Goal: Book appointment/travel/reservation

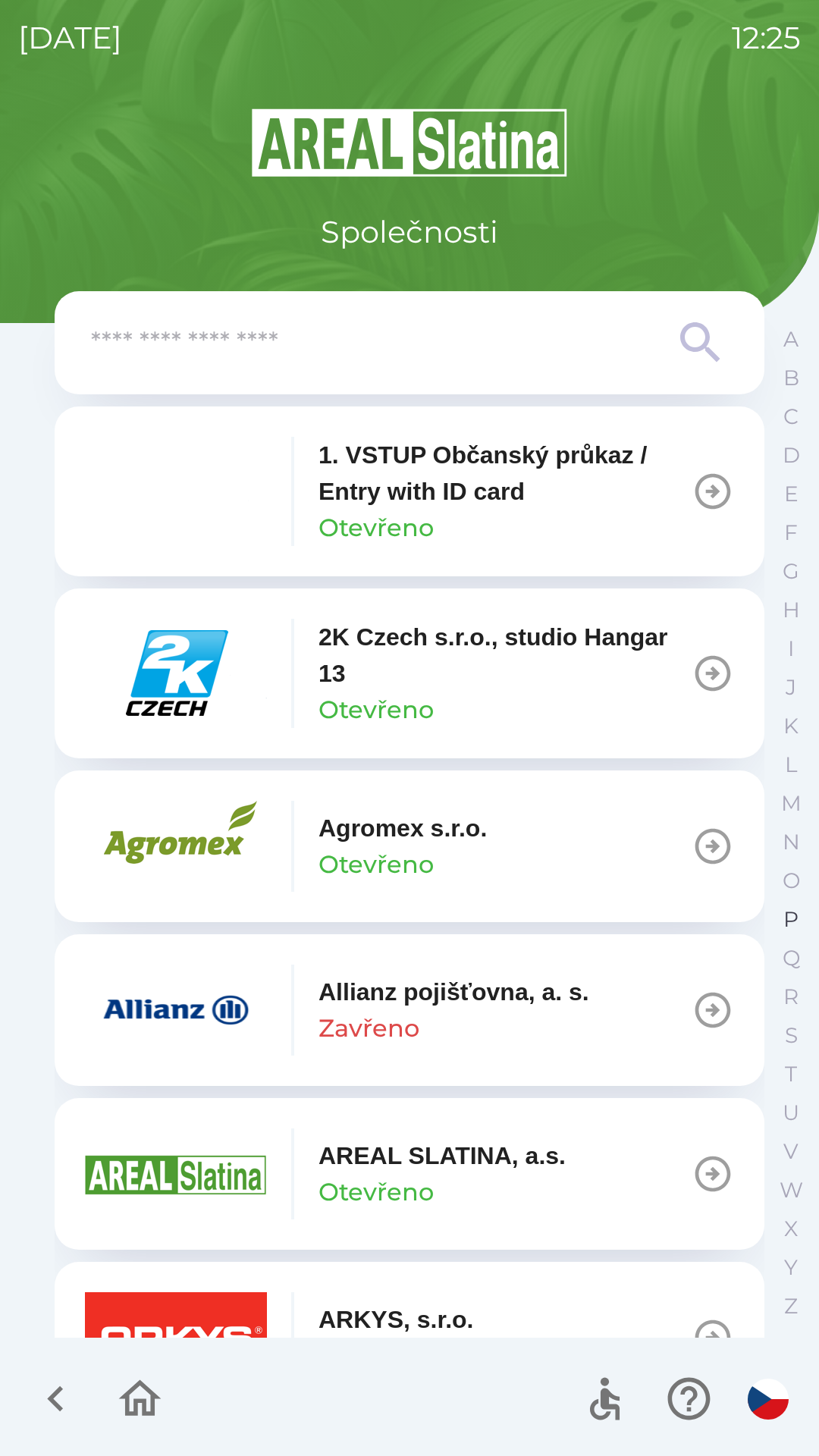
click at [777, 917] on button "P" at bounding box center [790, 920] width 38 height 39
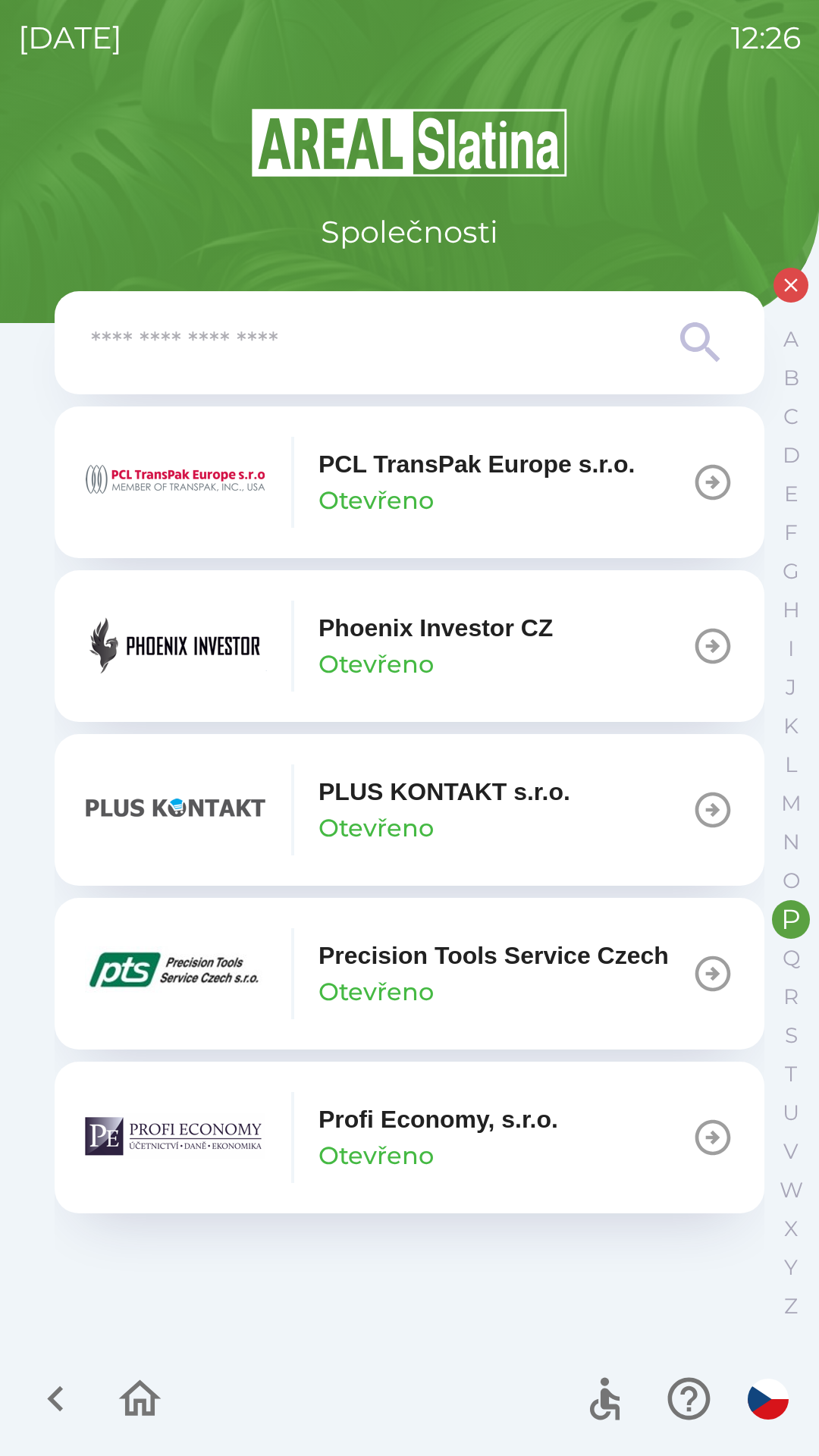
click at [432, 816] on p "Otevřeno" at bounding box center [376, 828] width 116 height 37
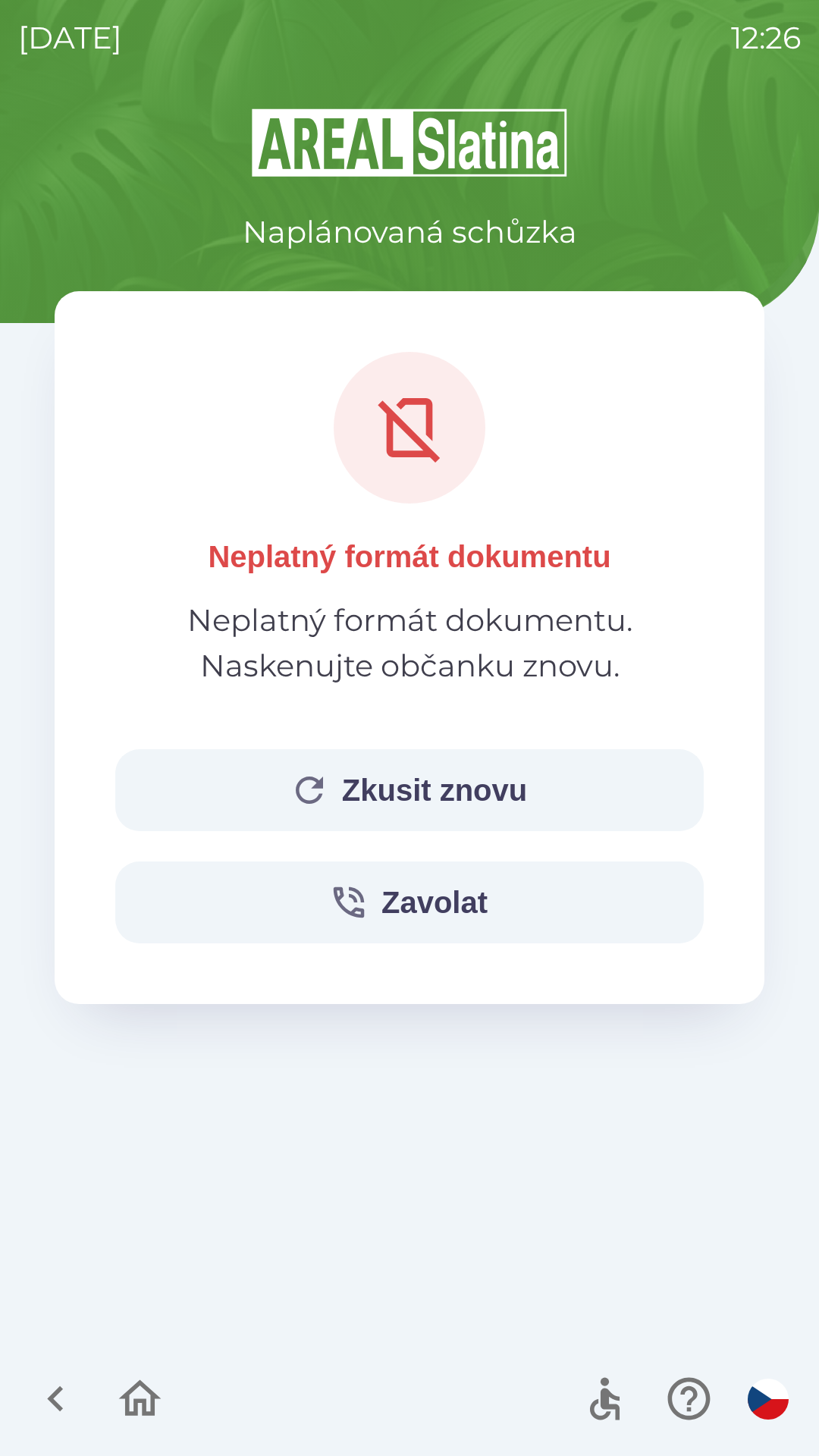
click at [277, 793] on button "Zkusit znovu" at bounding box center [410, 790] width 588 height 82
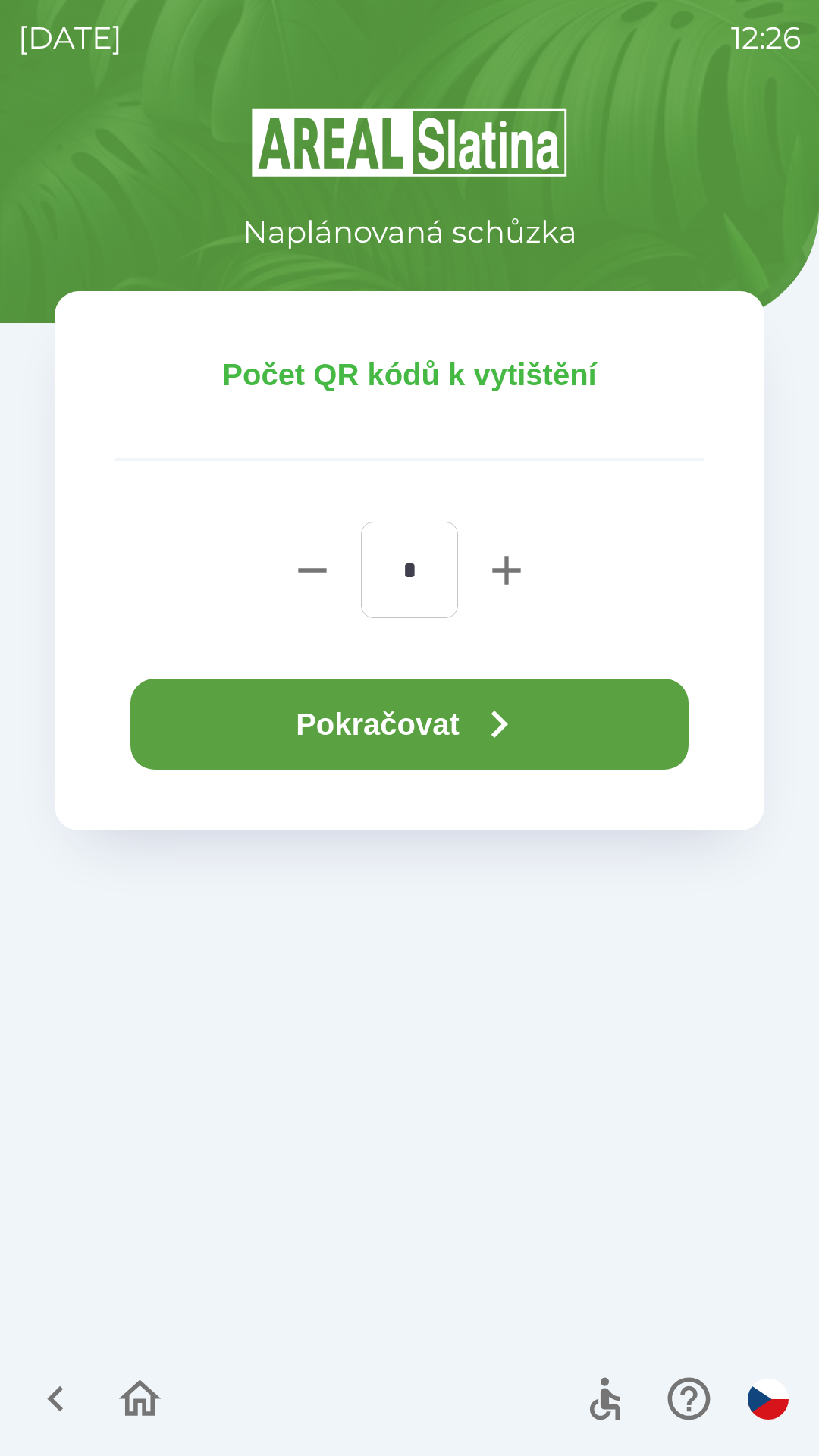
click at [307, 723] on button "Pokračovat" at bounding box center [409, 724] width 558 height 91
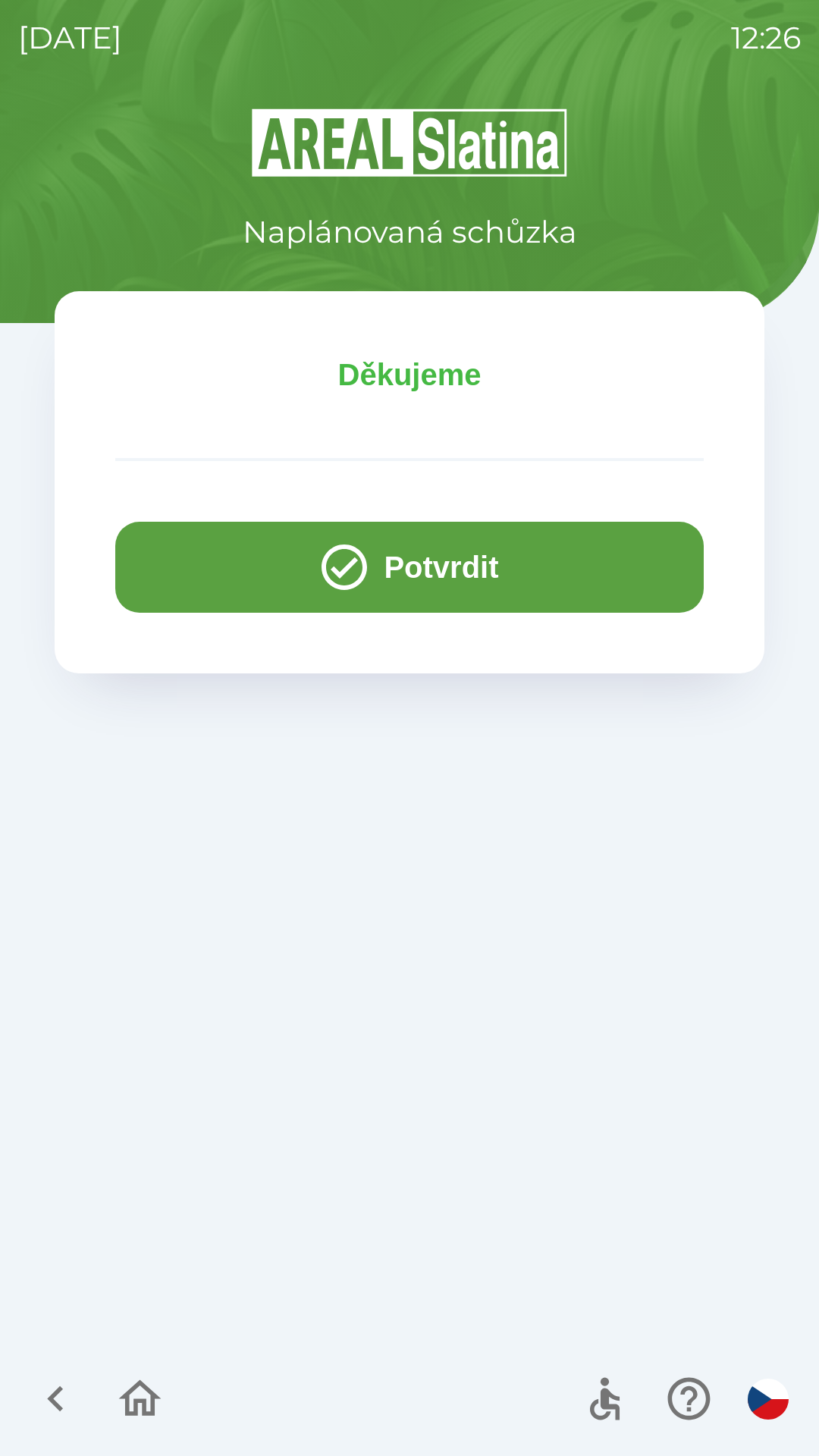
click at [197, 575] on button "Potvrdit" at bounding box center [410, 567] width 588 height 91
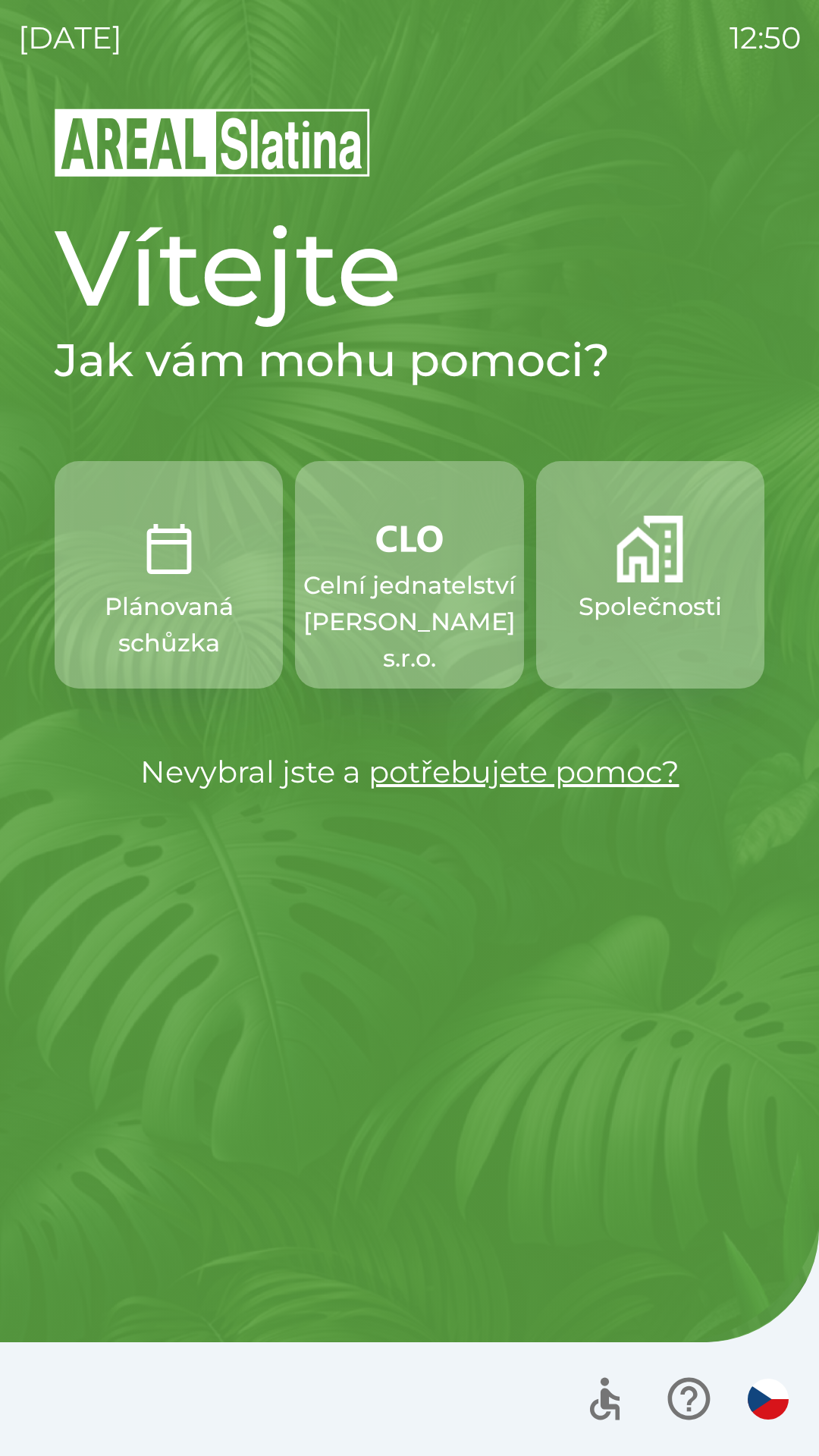
click at [645, 586] on button "Společnosti" at bounding box center [650, 575] width 229 height 228
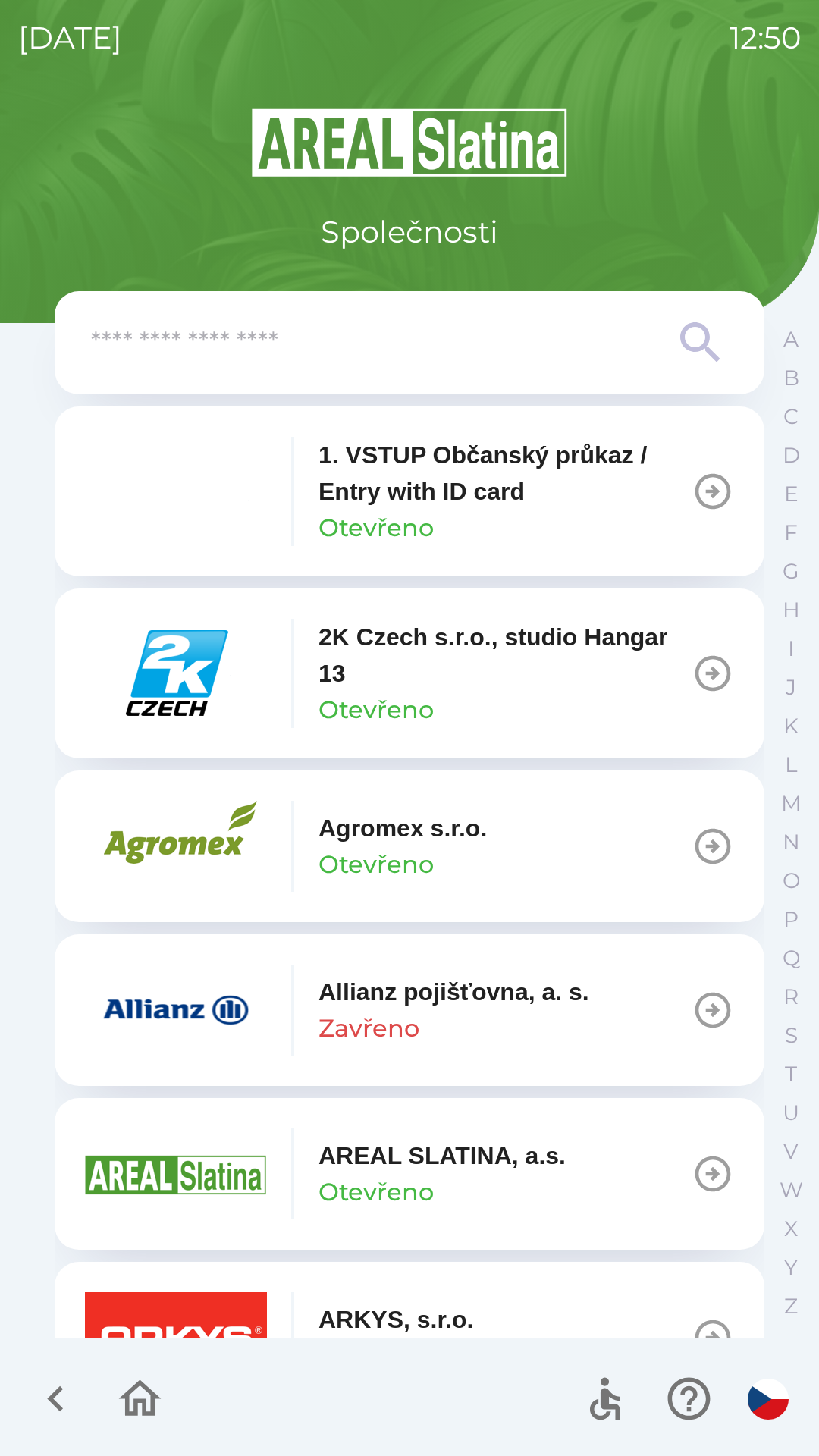
click at [259, 956] on button "Allianz pojišťovna, a. s. Zavřeno" at bounding box center [409, 1010] width 709 height 151
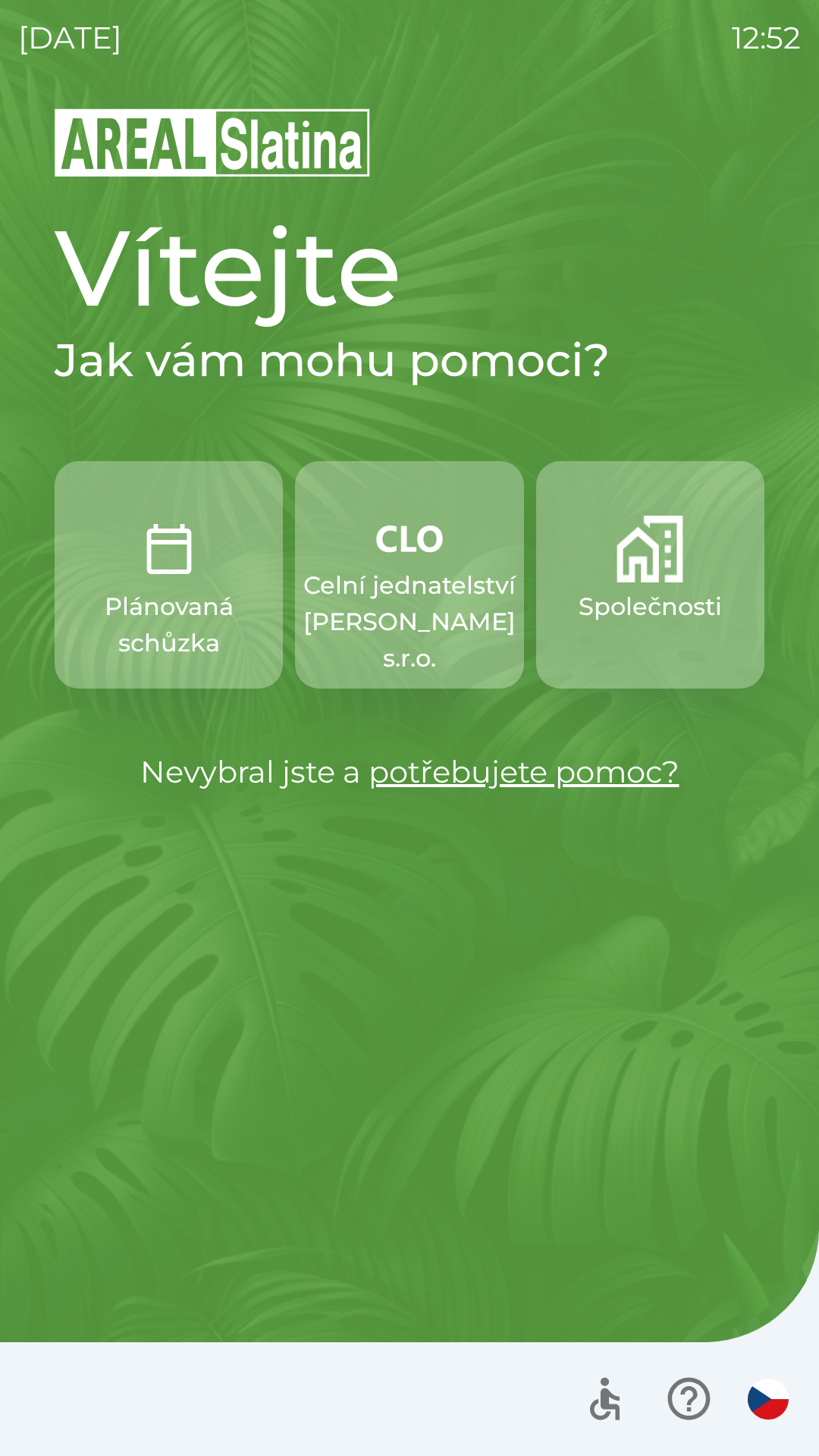
click at [400, 586] on p "Celní jednatelství [PERSON_NAME] s.r.o." at bounding box center [410, 621] width 212 height 110
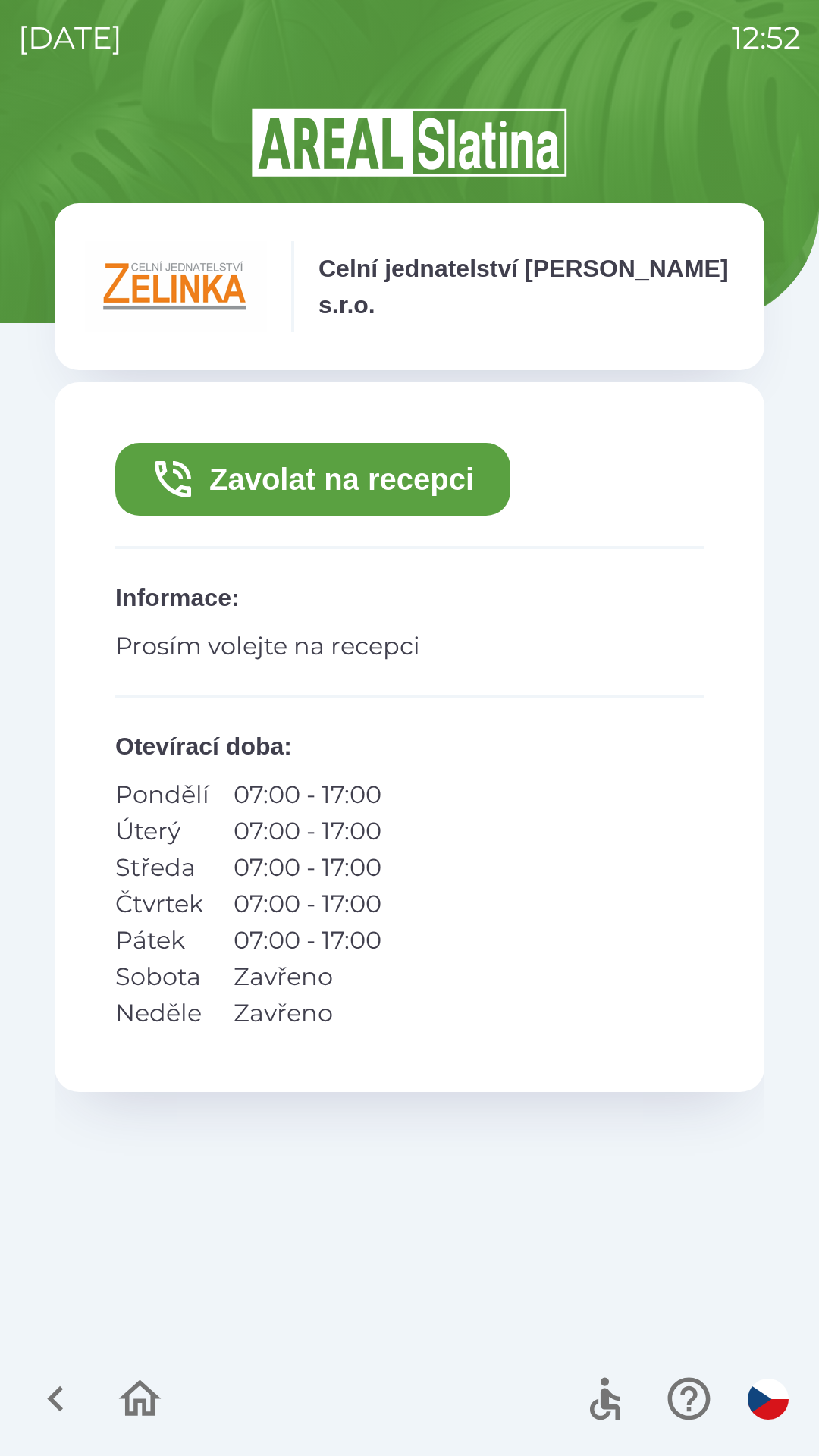
click at [404, 467] on button "Zavolat na recepci" at bounding box center [313, 479] width 395 height 73
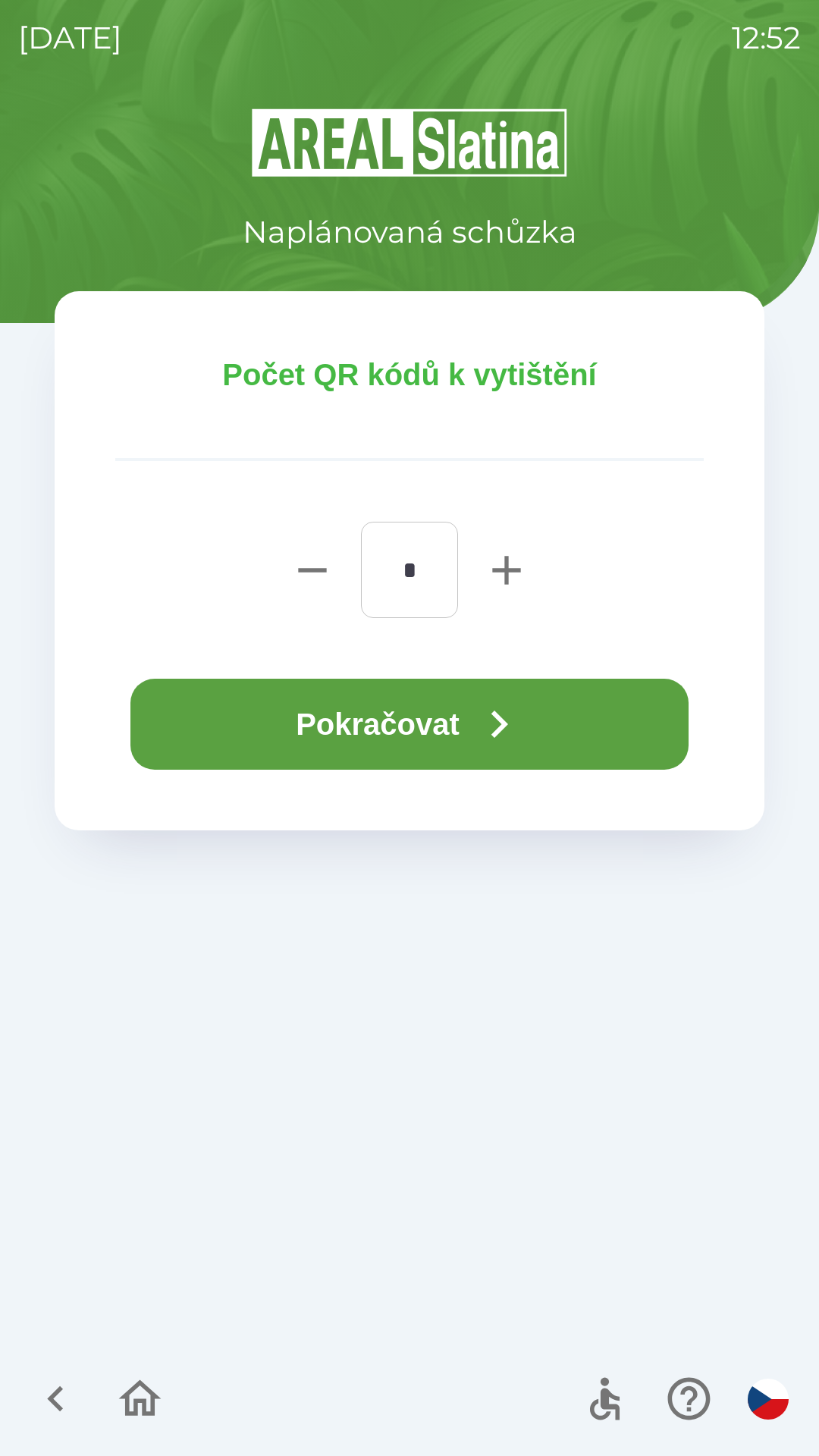
click at [460, 722] on button "Pokračovat" at bounding box center [409, 724] width 558 height 91
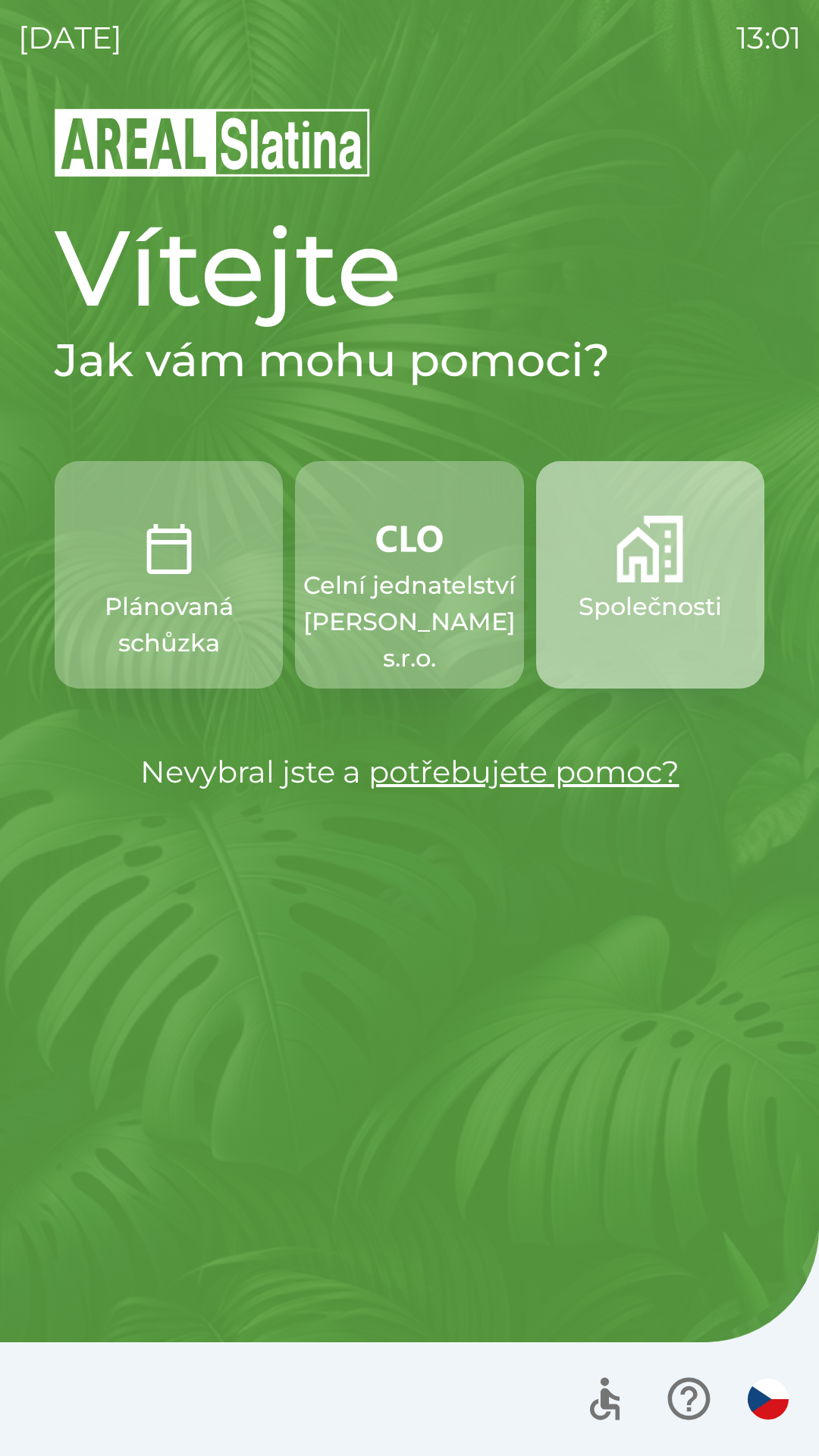
click at [648, 572] on img "button" at bounding box center [650, 549] width 67 height 67
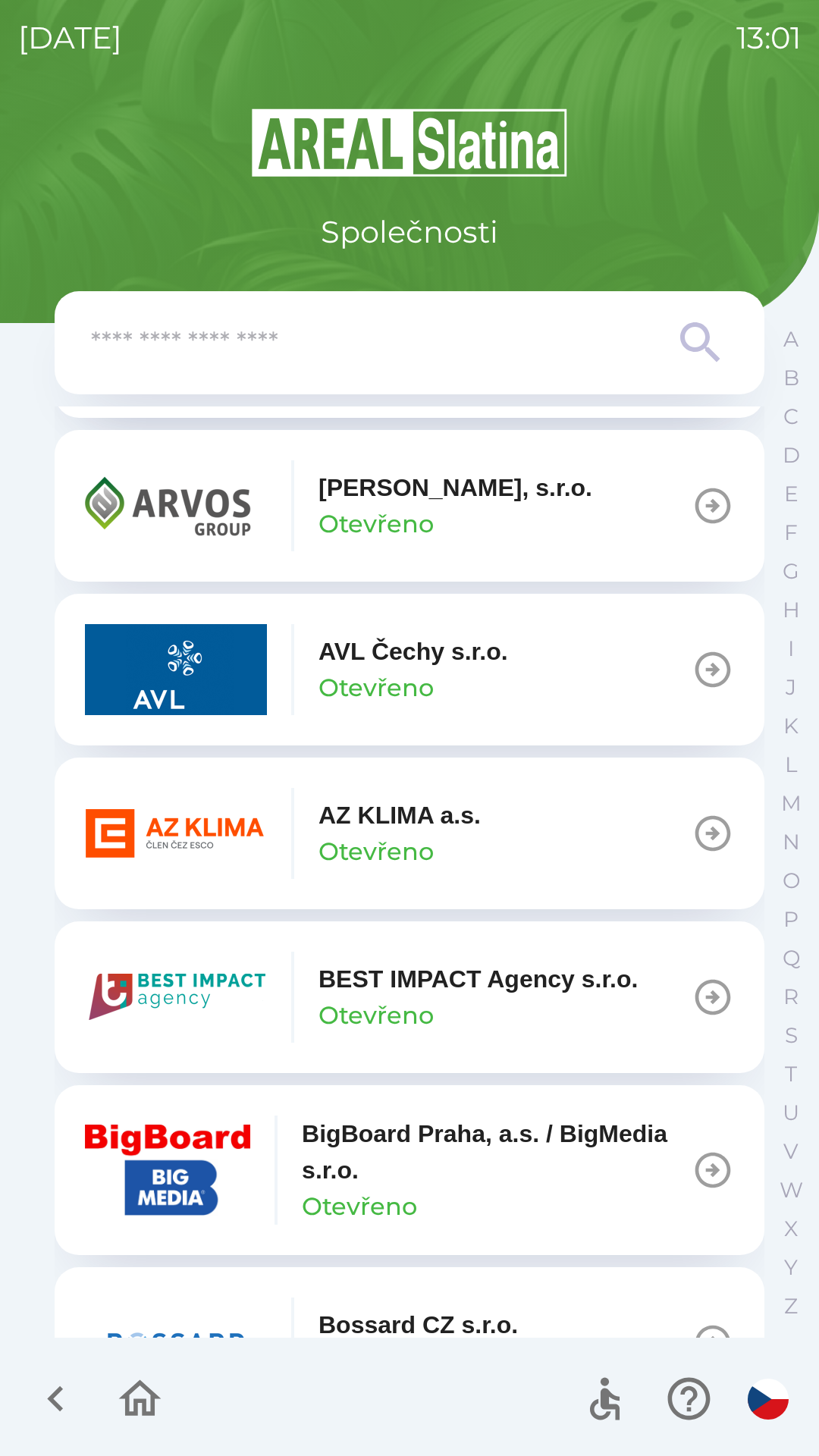
scroll to position [1160, 0]
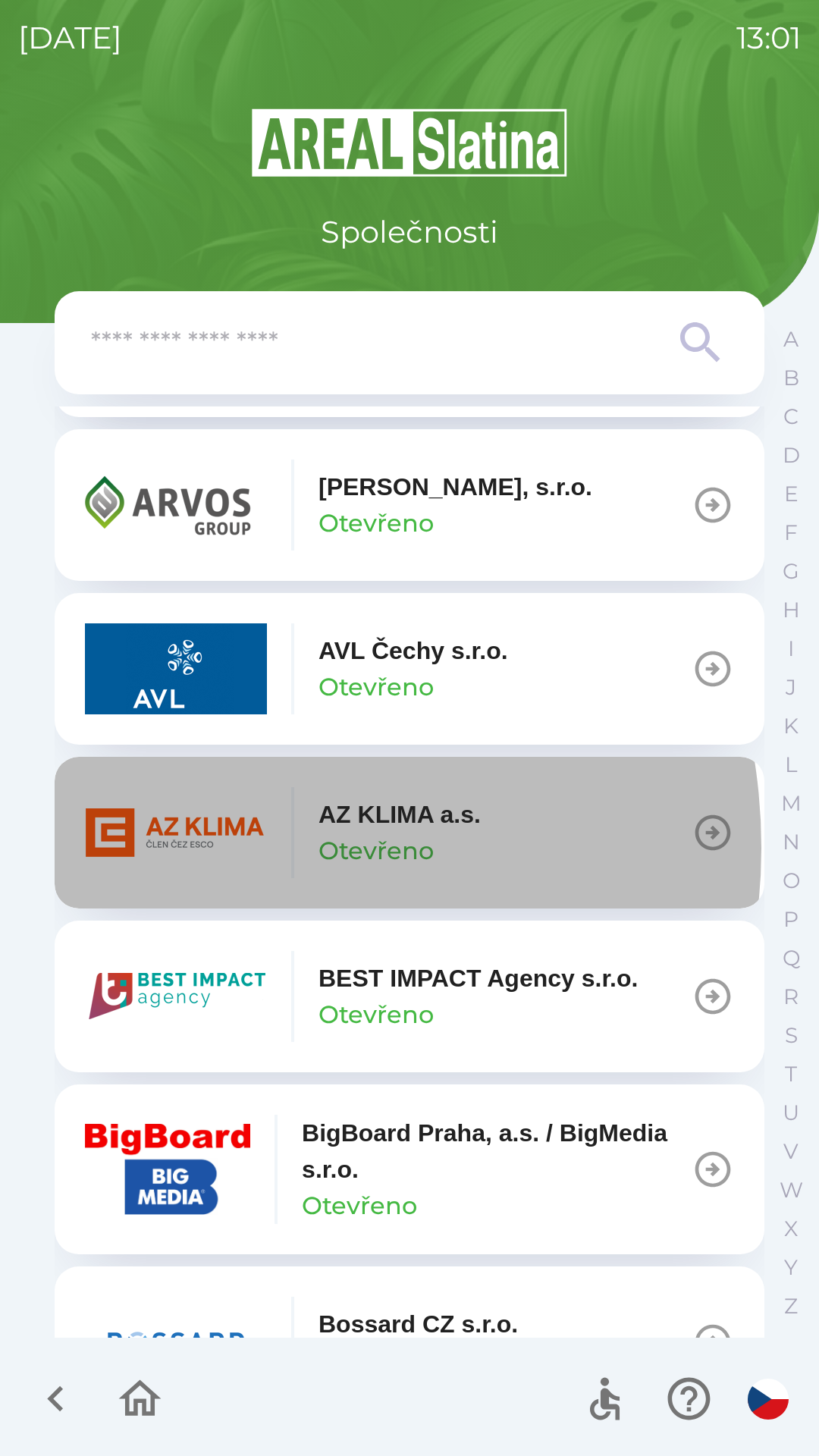
click at [202, 848] on img "button" at bounding box center [176, 832] width 182 height 91
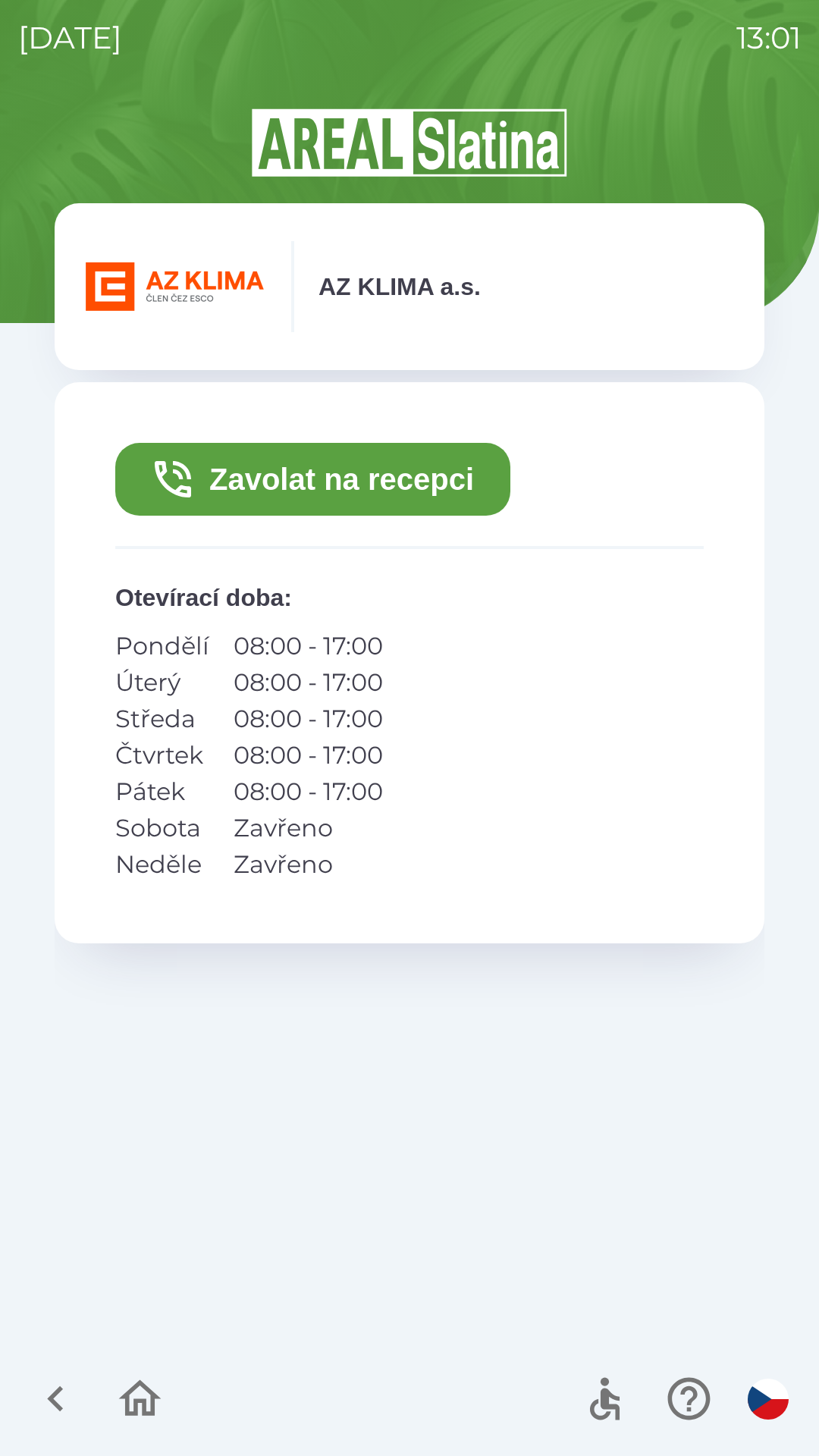
click at [309, 473] on button "Zavolat na recepci" at bounding box center [313, 479] width 395 height 73
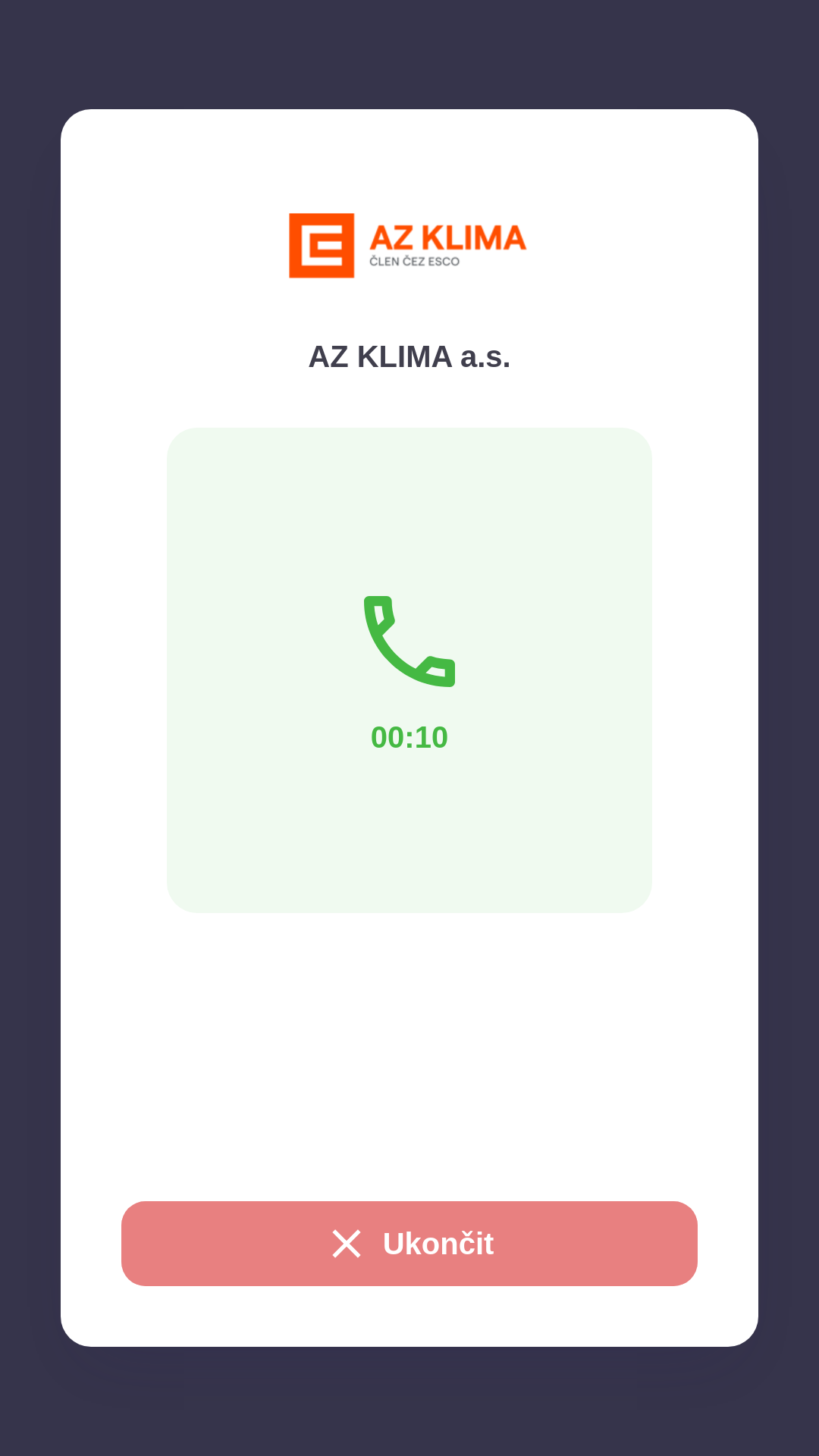
click at [349, 1232] on icon "button" at bounding box center [346, 1244] width 28 height 28
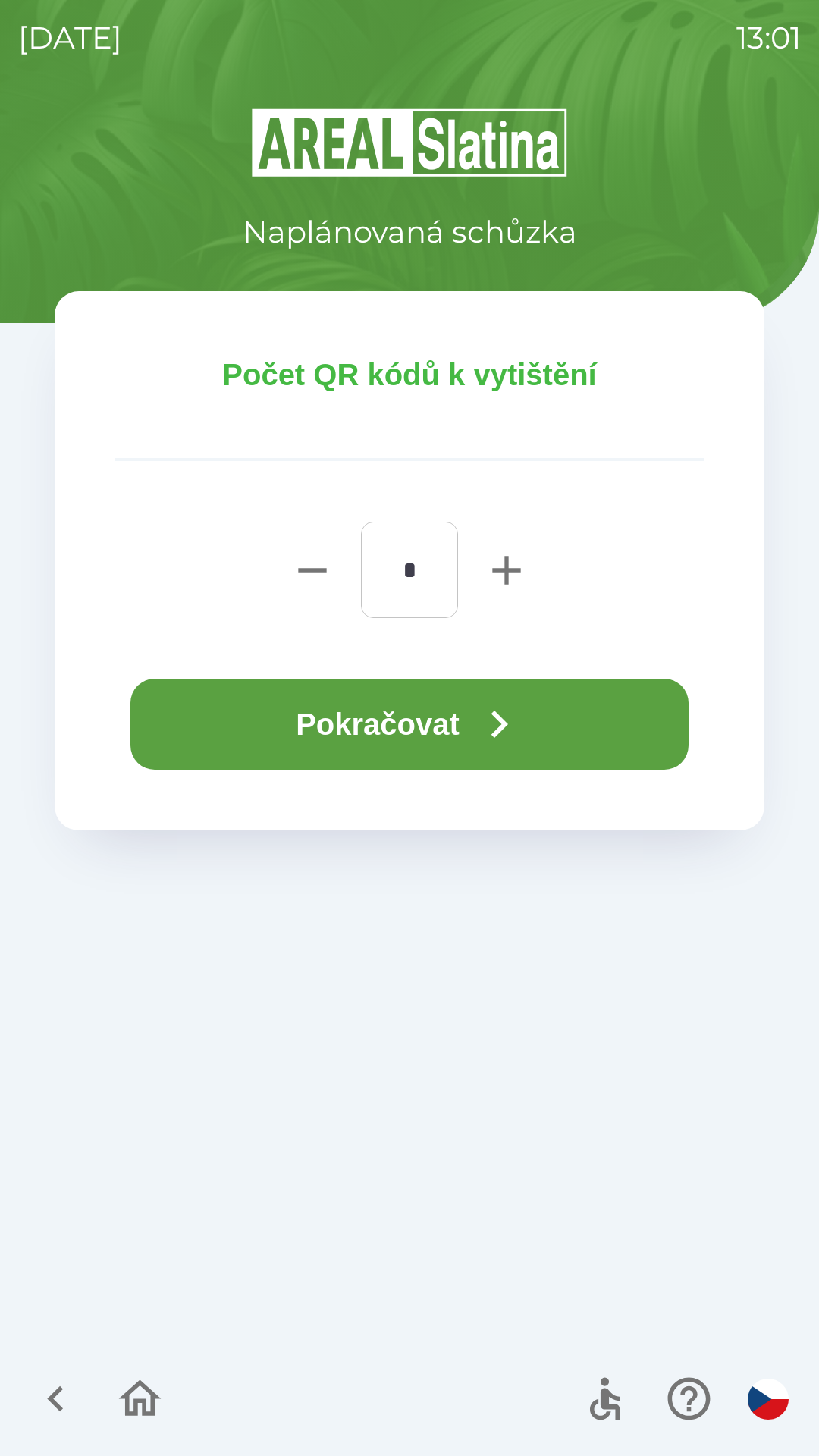
click at [510, 708] on icon "button" at bounding box center [499, 724] width 54 height 54
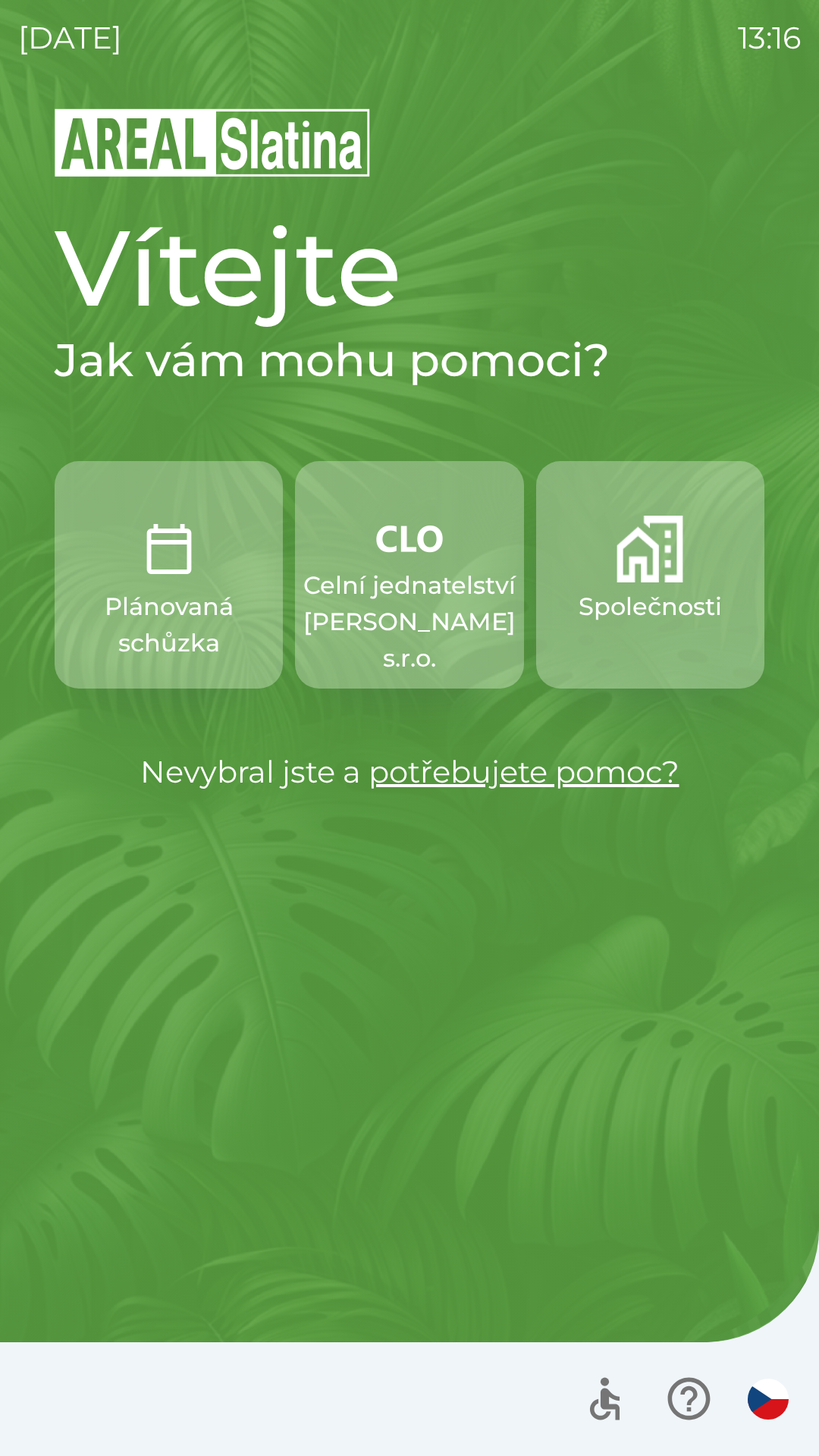
click at [383, 576] on p "Celní jednatelství [PERSON_NAME] s.r.o." at bounding box center [410, 621] width 212 height 110
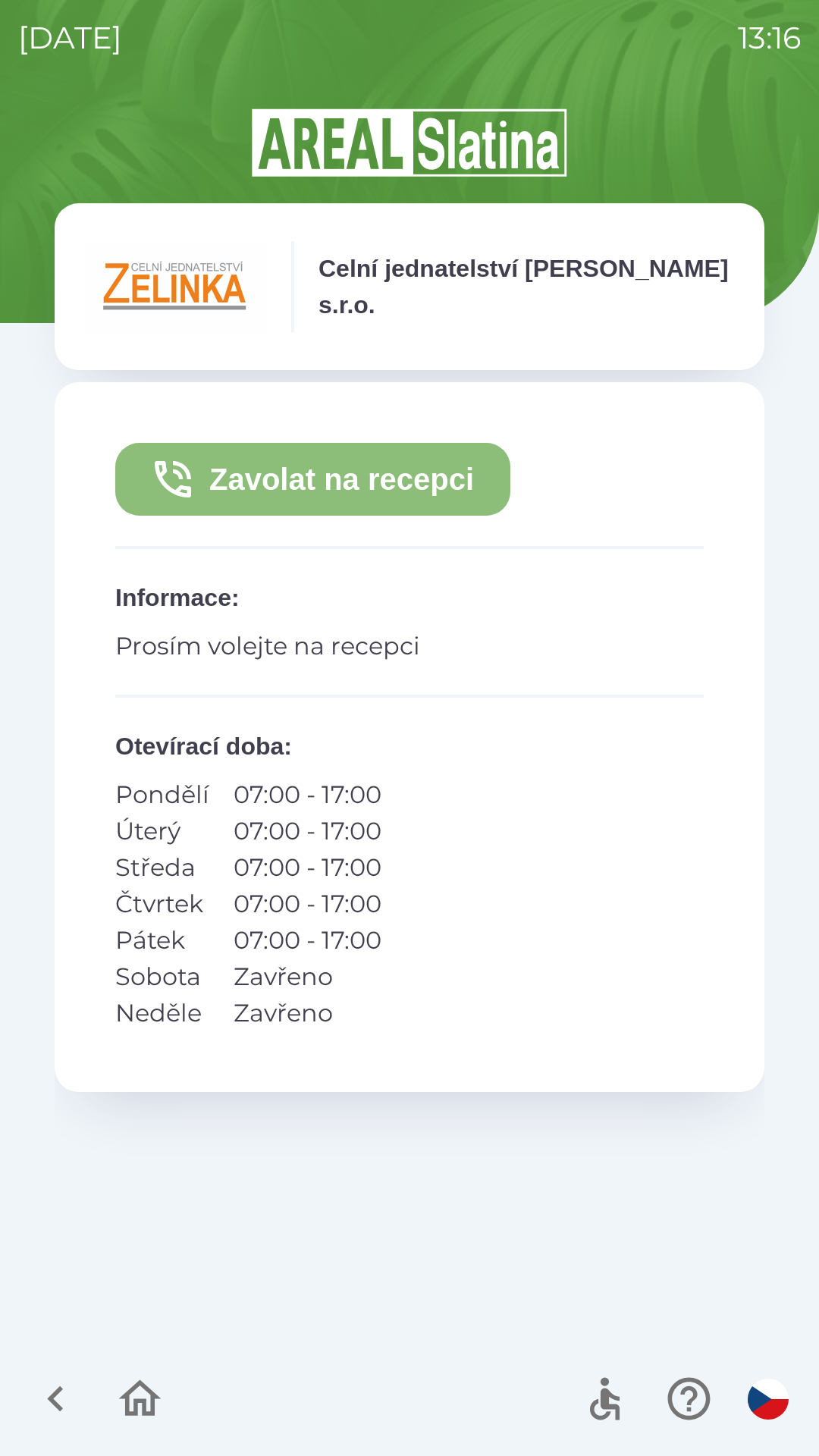
click at [280, 478] on button "Zavolat na recepci" at bounding box center [313, 479] width 395 height 73
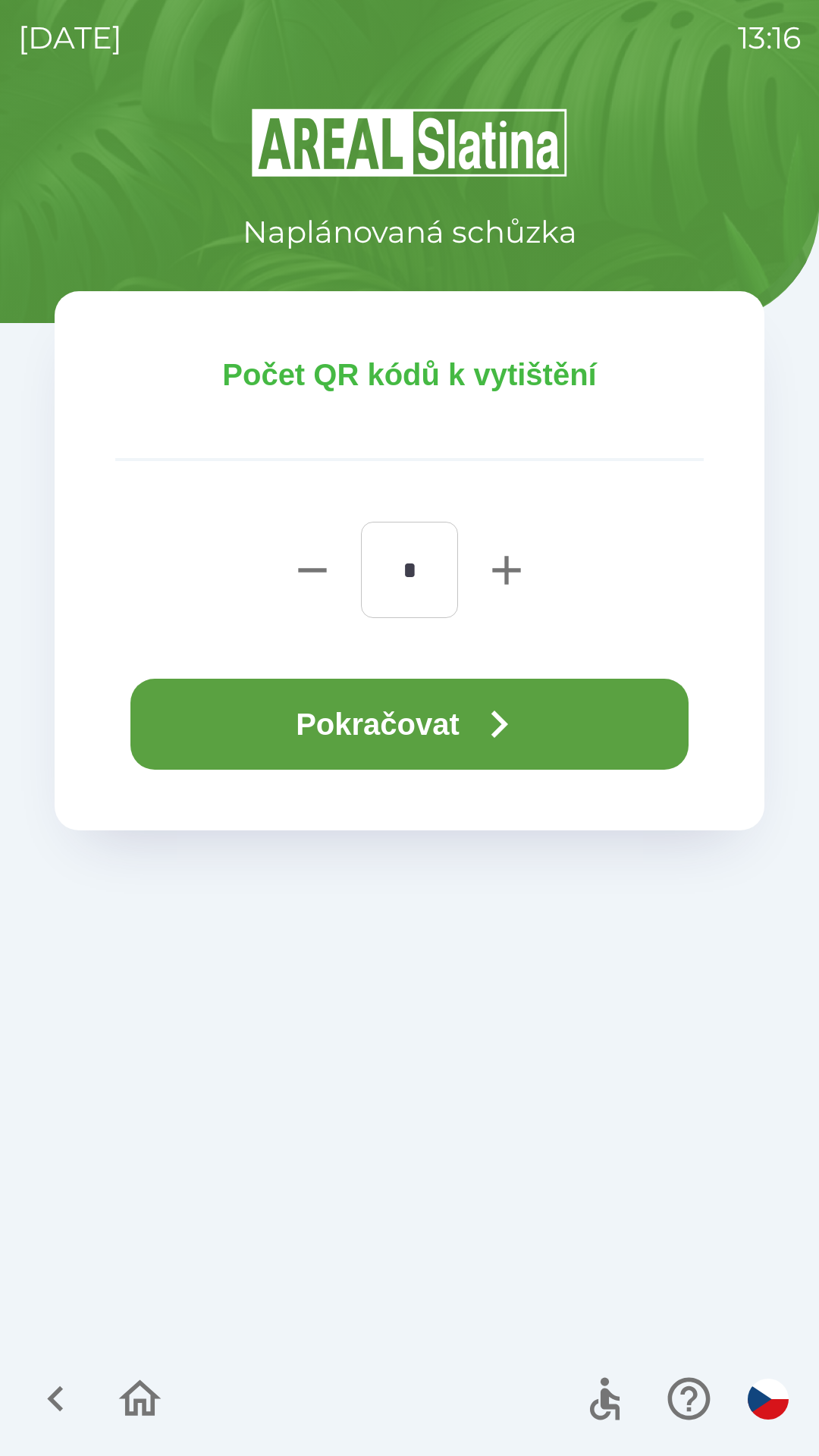
click at [333, 712] on button "Pokračovat" at bounding box center [409, 724] width 558 height 91
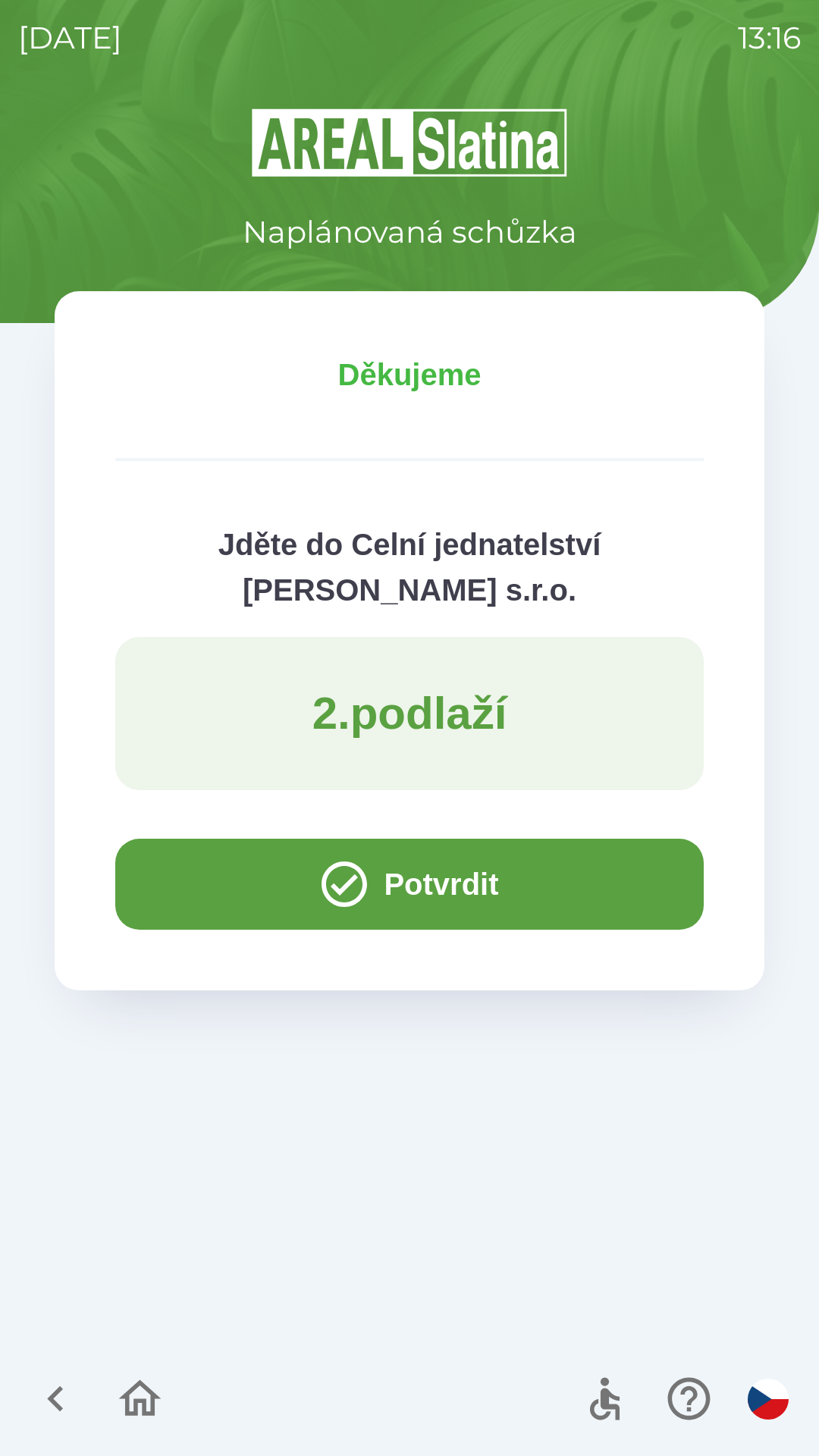
click at [228, 856] on button "Potvrdit" at bounding box center [410, 884] width 588 height 91
